Goal: Information Seeking & Learning: Check status

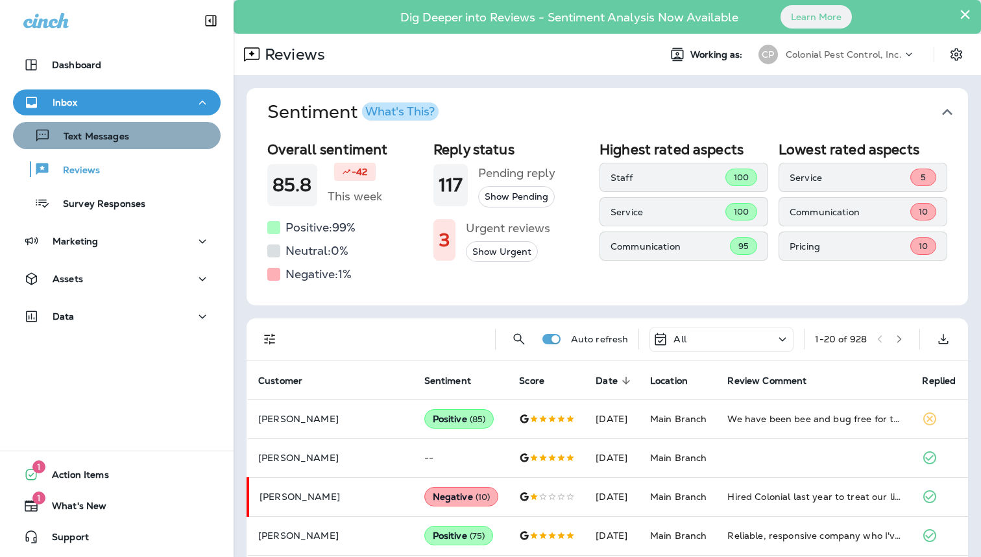
click at [99, 134] on p "Text Messages" at bounding box center [90, 137] width 78 height 12
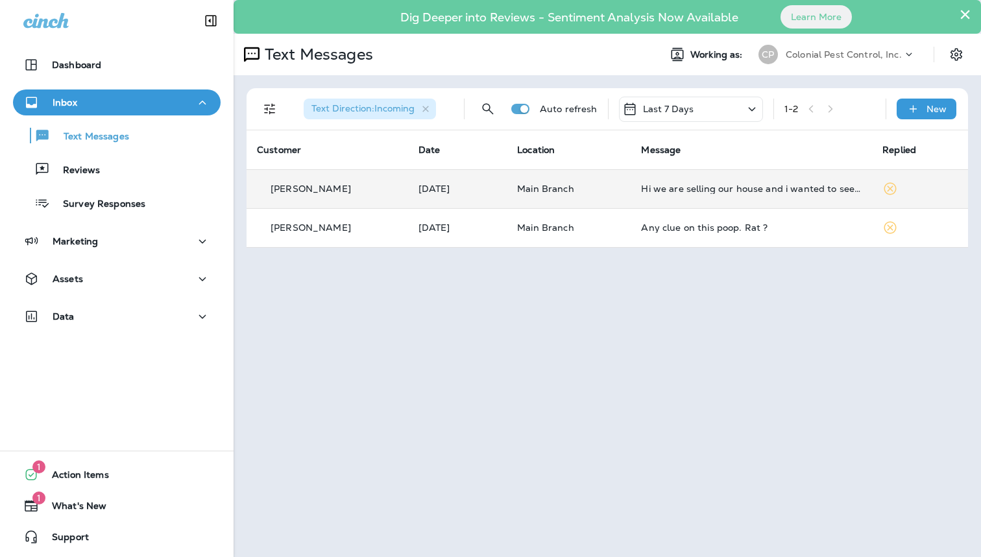
click at [318, 169] on td "[PERSON_NAME]" at bounding box center [328, 188] width 162 height 39
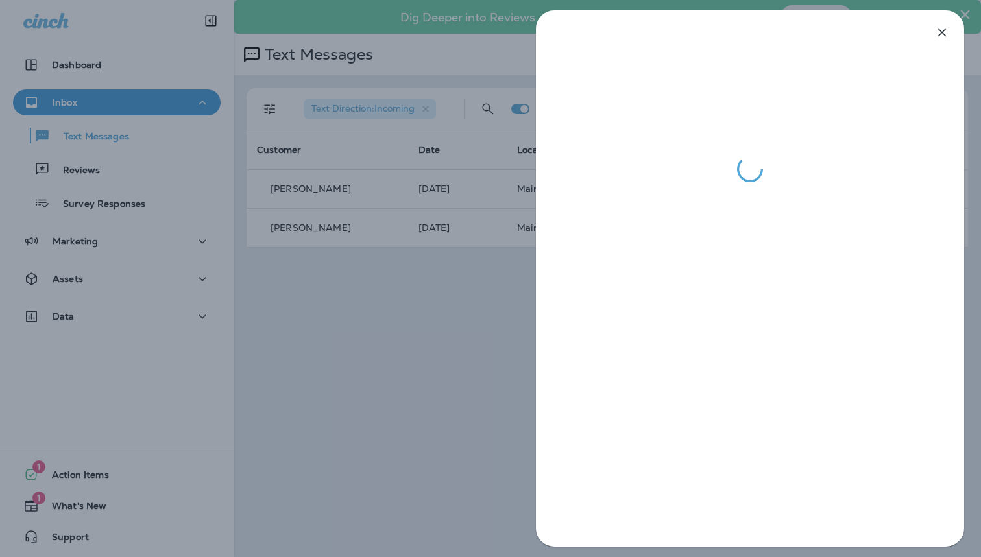
click at [299, 271] on div at bounding box center [490, 278] width 981 height 557
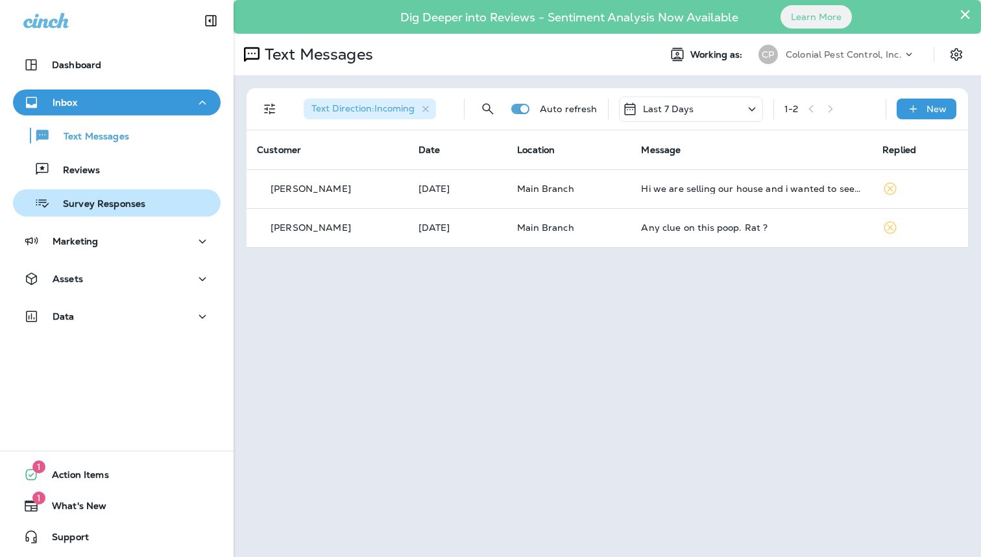
click at [132, 204] on p "Survey Responses" at bounding box center [97, 205] width 95 height 12
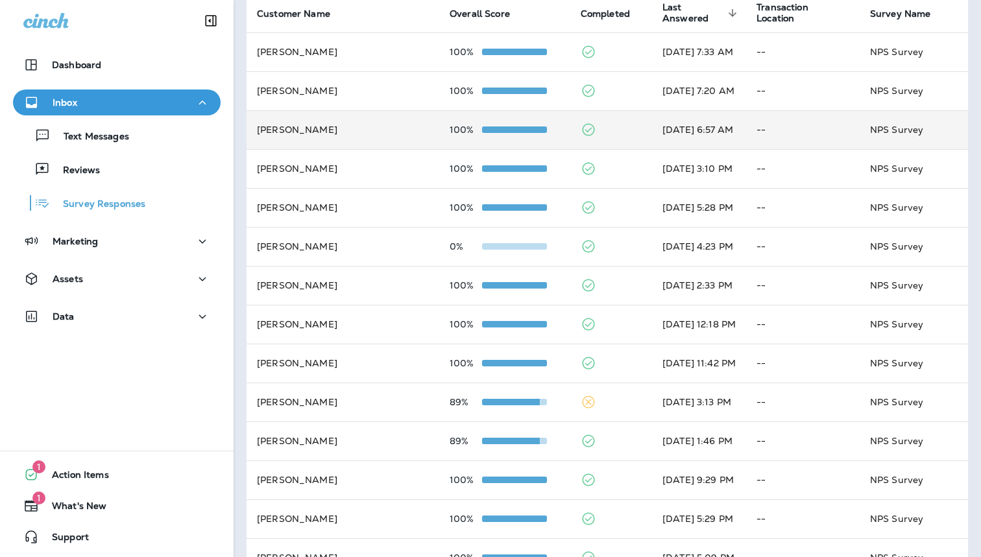
scroll to position [141, 0]
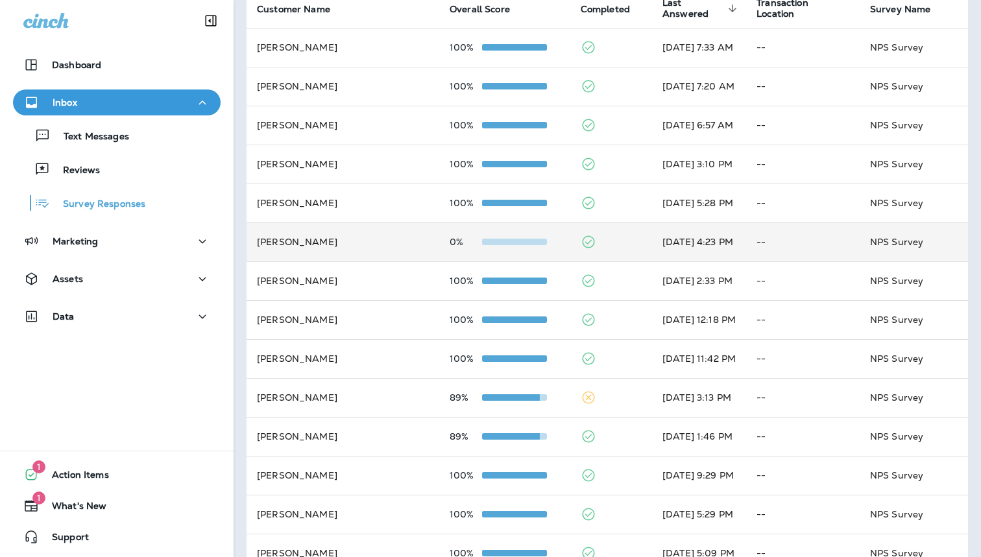
click at [361, 239] on td "[PERSON_NAME]" at bounding box center [343, 242] width 193 height 39
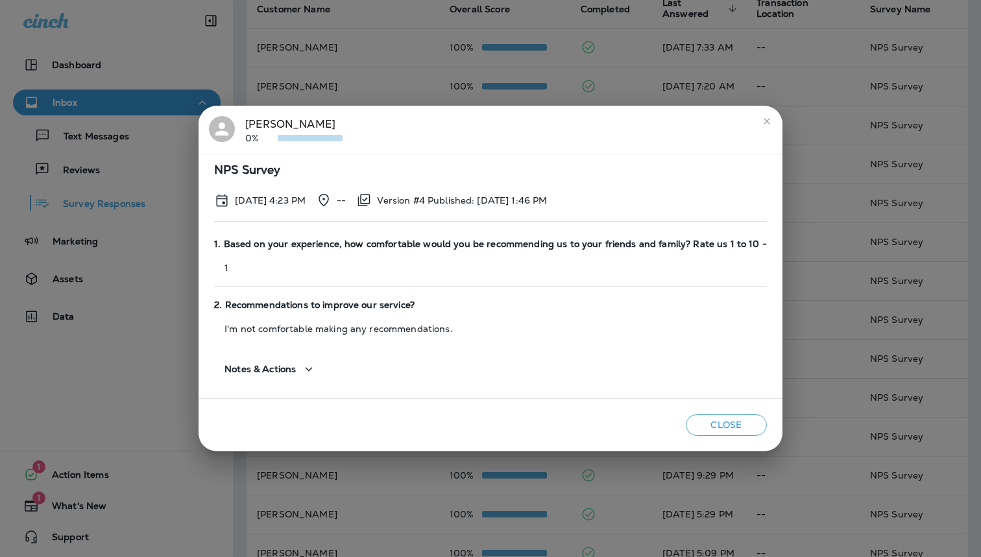
click at [367, 80] on div "[PERSON_NAME] 0% NPS Survey [DATE] 4:23 PM -- Version #4 Published: [DATE] 1:46…" at bounding box center [490, 278] width 981 height 557
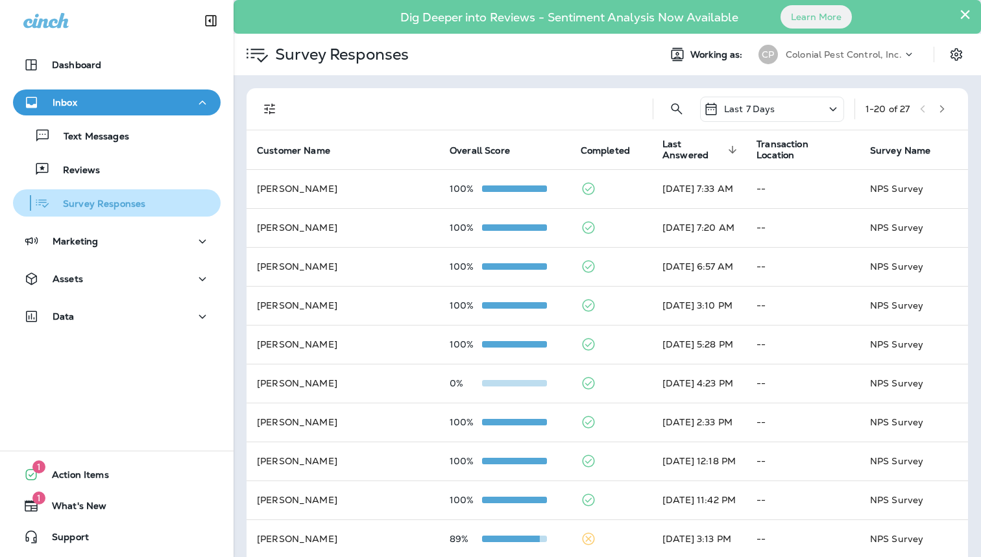
scroll to position [0, 0]
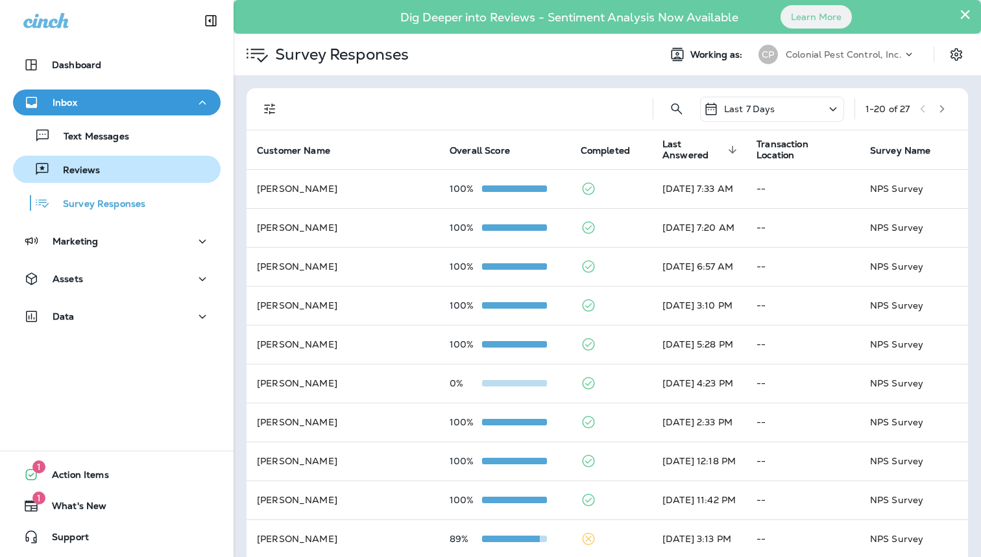
click at [102, 169] on div "Reviews" at bounding box center [116, 169] width 197 height 19
